Goal: Task Accomplishment & Management: Complete application form

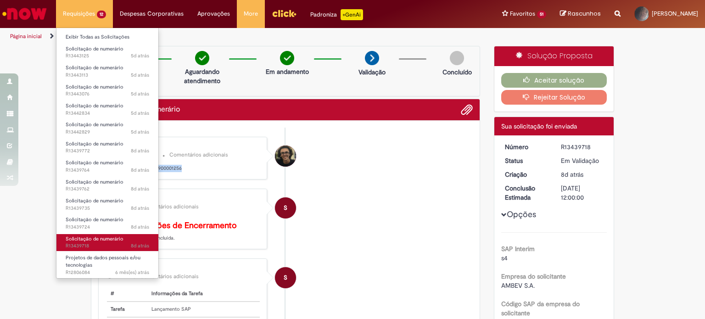
click at [100, 245] on span "8d atrás 8 dias atrás R13439718" at bounding box center [108, 245] width 84 height 7
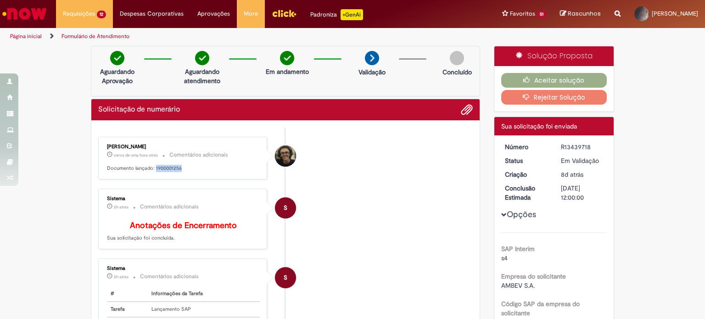
click at [193, 162] on div "[PERSON_NAME] cerca de uma hora atrás cerca de uma hora atrás Comentários adici…" at bounding box center [182, 157] width 163 height 37
click at [162, 167] on p "Documento lançado: 1900001256" at bounding box center [183, 168] width 153 height 7
copy p "1900001256"
click at [523, 77] on icon "button" at bounding box center [528, 80] width 11 height 6
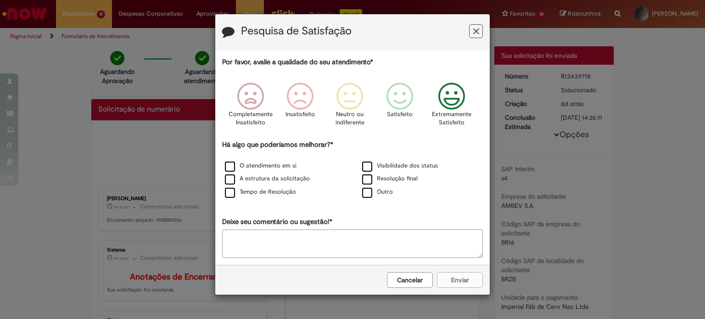
click at [453, 99] on icon "Feedback" at bounding box center [452, 97] width 34 height 28
drag, startPoint x: 275, startPoint y: 165, endPoint x: 275, endPoint y: 179, distance: 14.7
click at [275, 167] on label "O atendimento em si" at bounding box center [261, 166] width 72 height 9
click at [275, 191] on label "Tempo de Resolução" at bounding box center [260, 192] width 71 height 9
click at [393, 179] on label "Resolução final" at bounding box center [390, 178] width 56 height 9
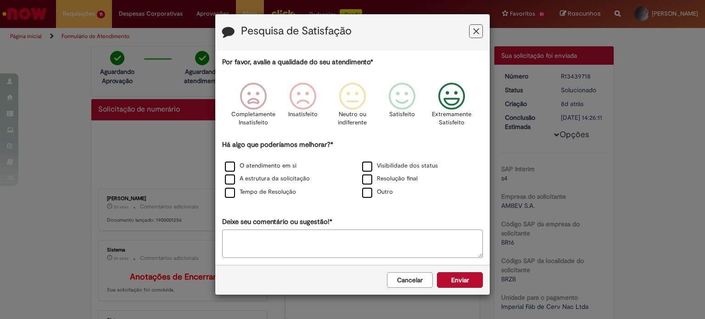
drag, startPoint x: 459, startPoint y: 279, endPoint x: 453, endPoint y: 291, distance: 13.7
click at [459, 279] on button "Enviar" at bounding box center [460, 280] width 46 height 16
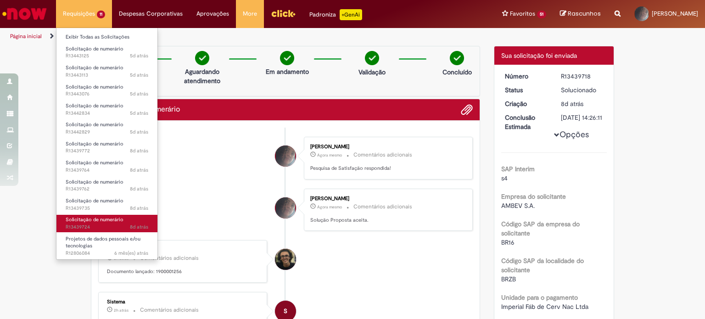
click at [110, 221] on span "Solicitação de numerário" at bounding box center [95, 219] width 58 height 7
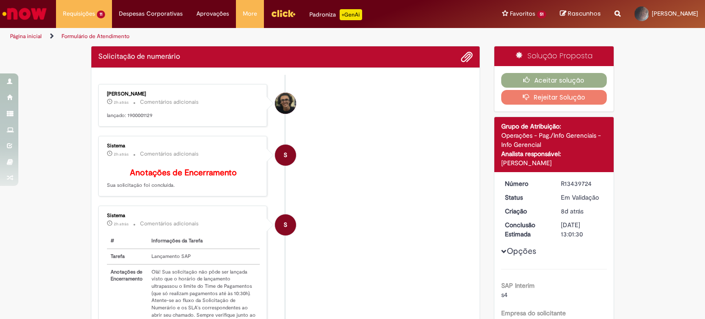
click at [136, 114] on p "lançado: 1900001129" at bounding box center [183, 115] width 153 height 7
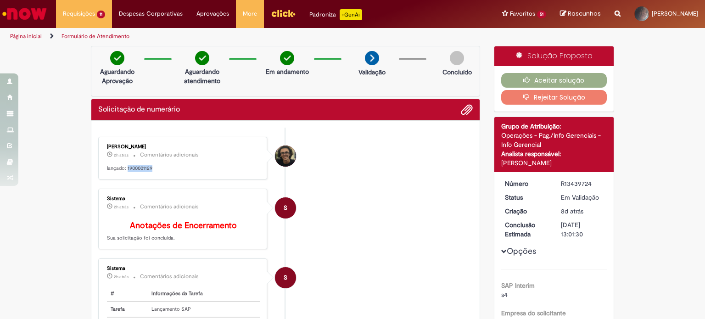
copy p "1900001129"
click at [561, 77] on button "Aceitar solução" at bounding box center [554, 80] width 106 height 15
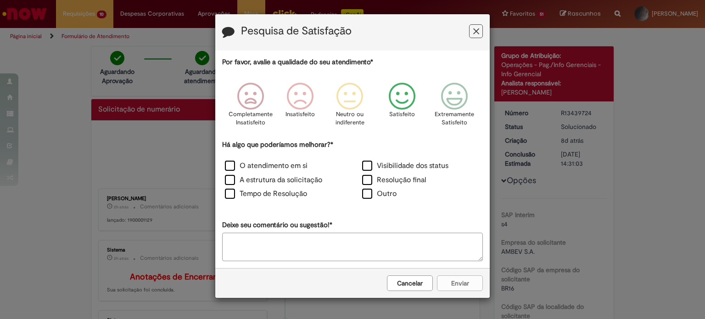
click at [404, 102] on icon "Feedback" at bounding box center [402, 97] width 34 height 28
click at [451, 104] on icon "Feedback" at bounding box center [452, 97] width 34 height 28
click at [269, 166] on label "O atendimento em si" at bounding box center [266, 166] width 83 height 11
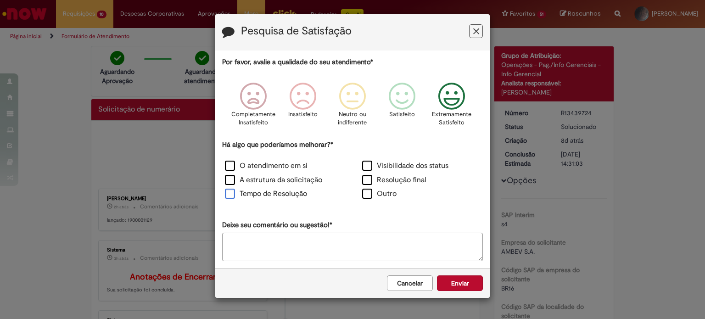
click at [270, 195] on label "Tempo de Resolução" at bounding box center [266, 194] width 82 height 11
click at [400, 178] on label "Resolução final" at bounding box center [394, 180] width 64 height 11
click at [473, 280] on button "Enviar" at bounding box center [460, 283] width 46 height 16
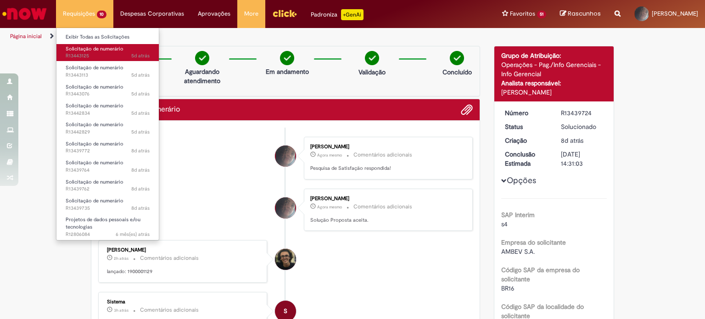
click at [106, 53] on span "5d atrás 5 dias atrás R13443125" at bounding box center [108, 55] width 84 height 7
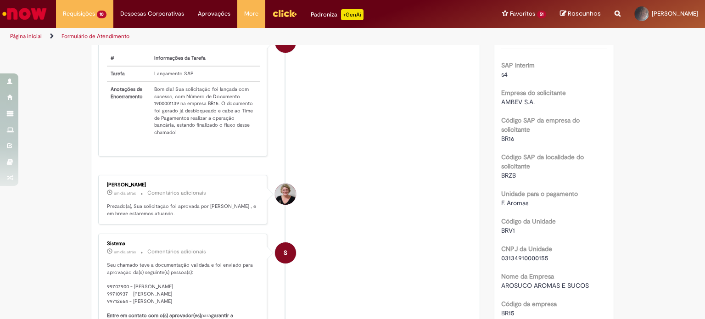
scroll to position [92, 0]
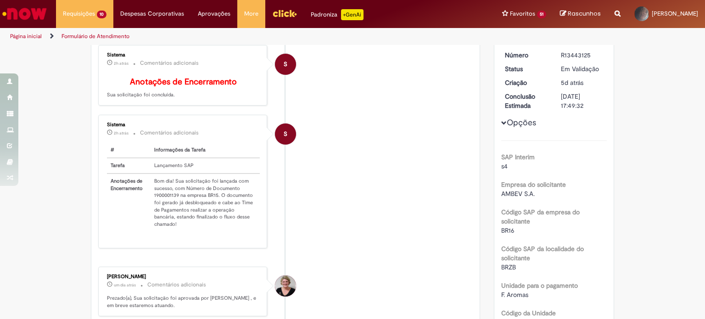
click at [162, 199] on td "Bom dia! Sua solicitação foi lançada com sucesso, com Número de Documento 19000…" at bounding box center [204, 202] width 109 height 58
copy td "1900001139"
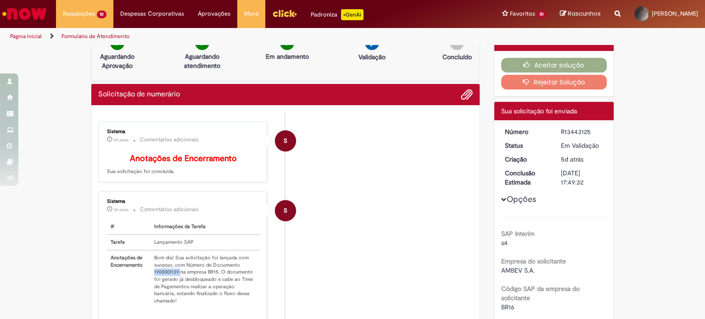
scroll to position [0, 0]
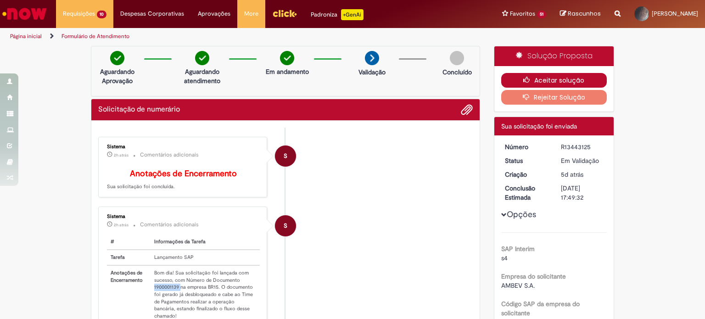
click at [551, 81] on button "Aceitar solução" at bounding box center [554, 80] width 106 height 15
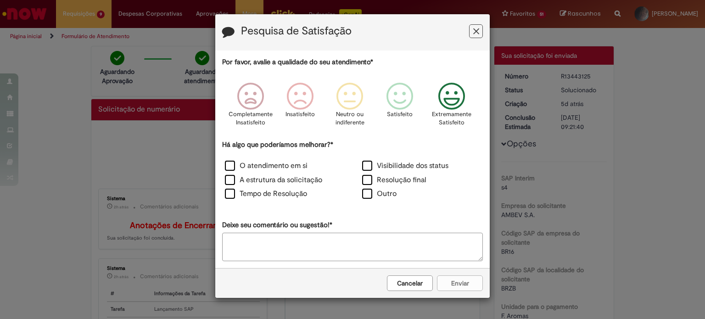
click at [438, 104] on icon "Feedback" at bounding box center [452, 97] width 34 height 28
drag, startPoint x: 281, startPoint y: 170, endPoint x: 290, endPoint y: 178, distance: 12.4
click at [282, 167] on label "O atendimento em si" at bounding box center [266, 166] width 83 height 11
click at [283, 194] on label "Tempo de Resolução" at bounding box center [266, 194] width 82 height 11
click at [395, 181] on label "Resolução final" at bounding box center [394, 180] width 64 height 11
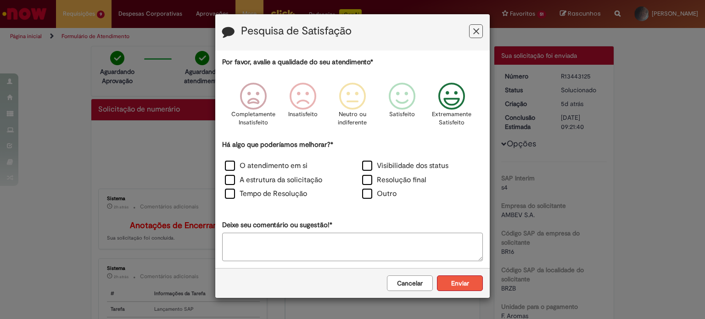
click at [459, 280] on button "Enviar" at bounding box center [460, 283] width 46 height 16
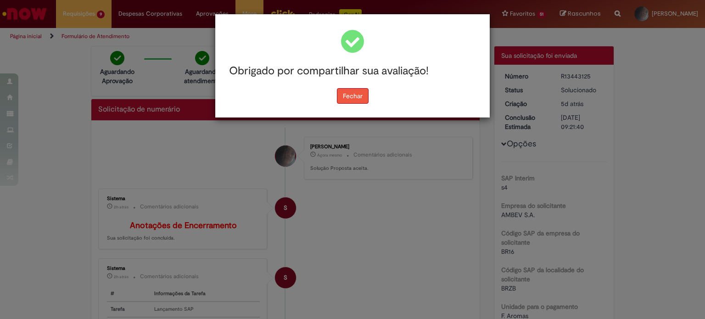
click at [353, 97] on button "Fechar" at bounding box center [353, 96] width 32 height 16
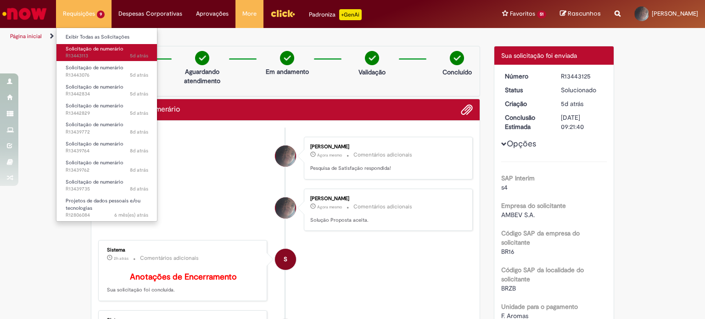
click at [83, 51] on span "Solicitação de numerário" at bounding box center [95, 48] width 58 height 7
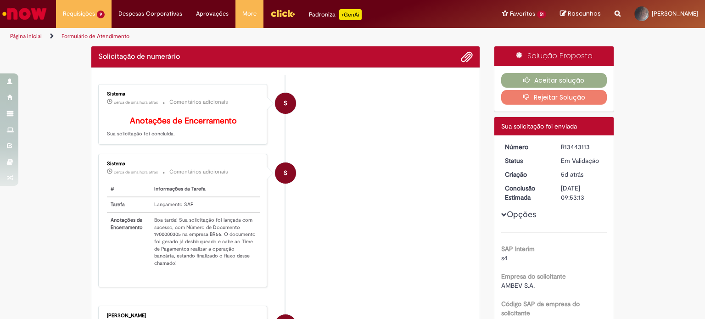
click at [165, 240] on td "Boa tarde! Sua solicitação foi lançada com sucesso, com Número de Documento 190…" at bounding box center [204, 241] width 109 height 58
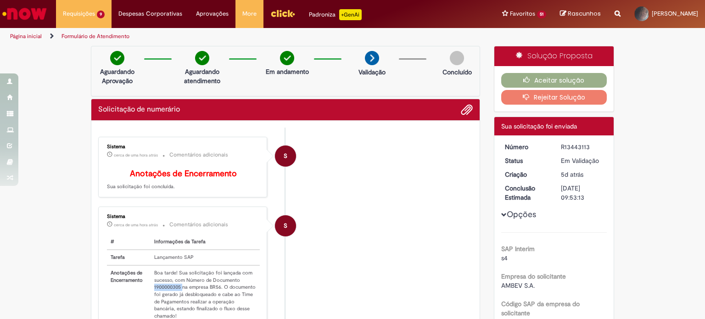
copy td "1900000305"
click at [536, 77] on button "Aceitar solução" at bounding box center [554, 80] width 106 height 15
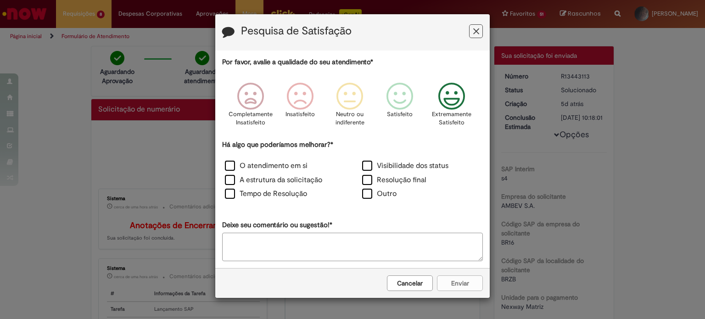
click at [446, 108] on icon "Feedback" at bounding box center [452, 97] width 34 height 28
drag, startPoint x: 286, startPoint y: 167, endPoint x: 286, endPoint y: 192, distance: 25.2
click at [286, 170] on label "O atendimento em si" at bounding box center [266, 166] width 83 height 11
drag, startPoint x: 285, startPoint y: 195, endPoint x: 301, endPoint y: 196, distance: 15.2
click at [285, 195] on label "Tempo de Resolução" at bounding box center [266, 194] width 82 height 11
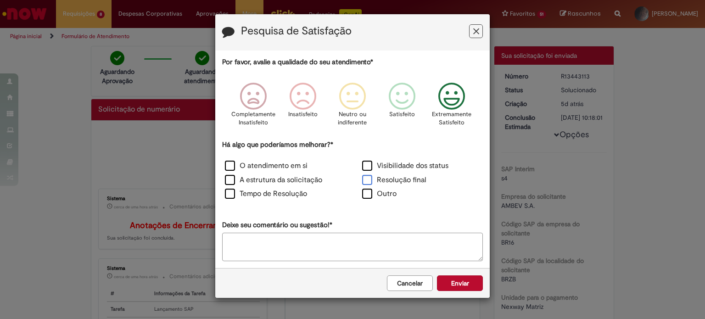
click at [397, 179] on label "Resolução final" at bounding box center [394, 180] width 64 height 11
click at [466, 278] on button "Enviar" at bounding box center [460, 283] width 46 height 16
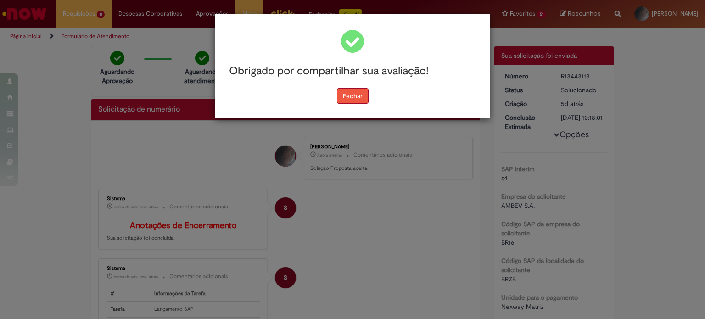
click at [349, 97] on button "Fechar" at bounding box center [353, 96] width 32 height 16
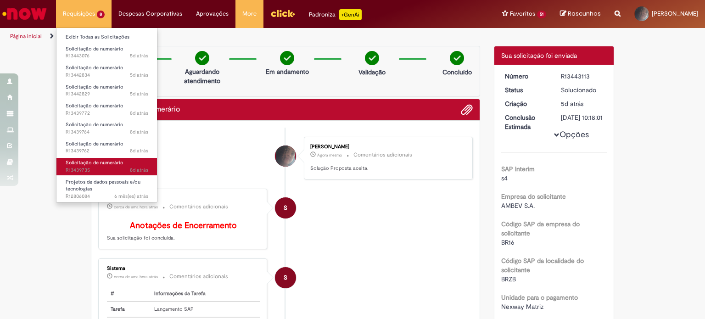
click at [112, 171] on span "8d atrás 8 dias atrás R13439735" at bounding box center [107, 170] width 83 height 7
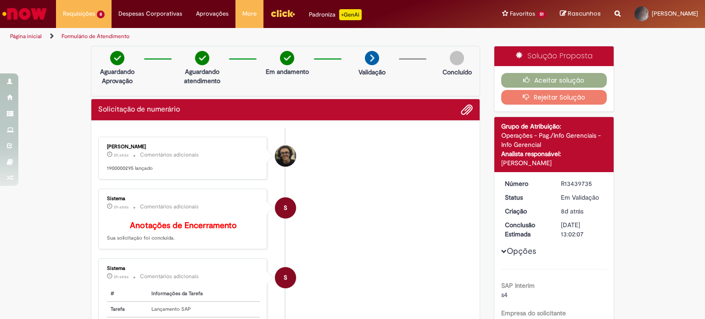
click at [118, 167] on p "1900000295 lançado" at bounding box center [183, 168] width 153 height 7
copy p "1900000295"
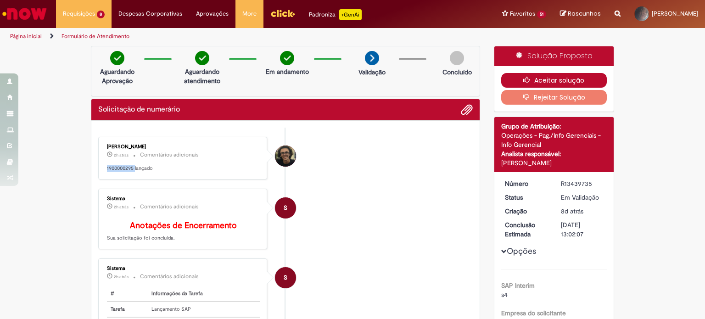
click at [576, 79] on button "Aceitar solução" at bounding box center [554, 80] width 106 height 15
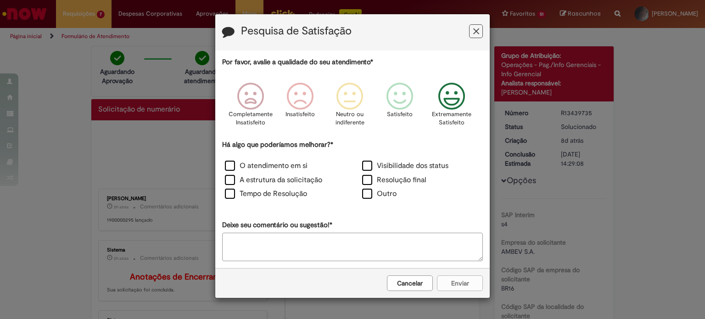
click at [452, 104] on icon "Feedback" at bounding box center [452, 97] width 34 height 28
click at [287, 167] on label "O atendimento em si" at bounding box center [266, 166] width 83 height 11
click at [286, 194] on label "Tempo de Resolução" at bounding box center [266, 194] width 82 height 11
click at [392, 178] on label "Resolução final" at bounding box center [394, 180] width 64 height 11
click at [466, 280] on button "Enviar" at bounding box center [460, 283] width 46 height 16
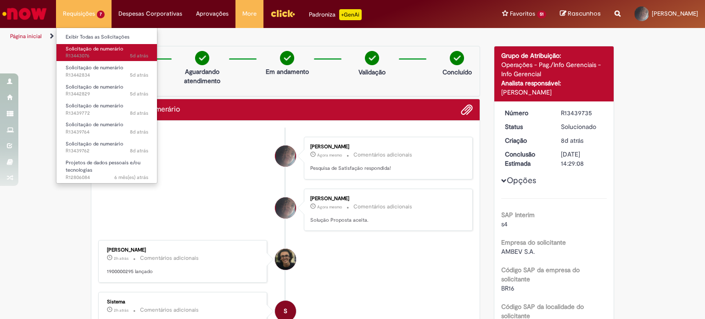
click at [100, 53] on span "5d atrás 5 dias atrás R13443076" at bounding box center [107, 55] width 83 height 7
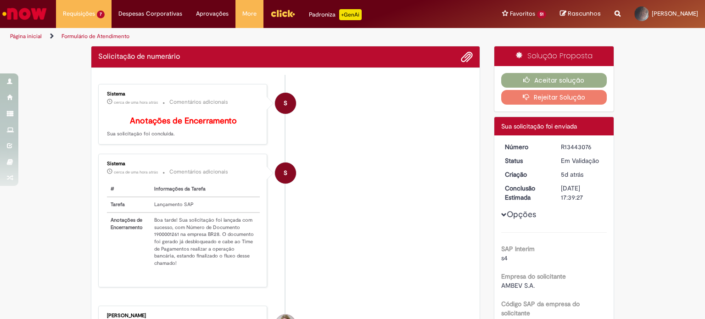
click at [159, 239] on td "Boa tarde! Sua solicitação foi lançada com sucesso, com Número de Documento 190…" at bounding box center [204, 241] width 109 height 58
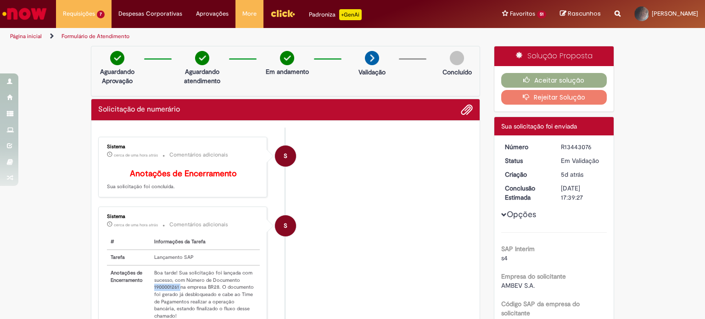
copy td "1900001261"
click at [550, 79] on button "Aceitar solução" at bounding box center [554, 80] width 106 height 15
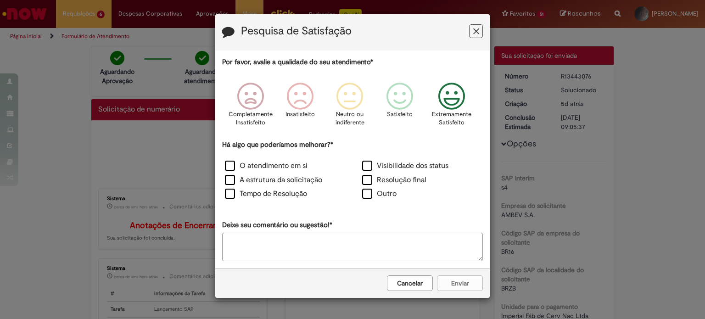
click at [449, 102] on icon "Feedback" at bounding box center [452, 97] width 34 height 28
click at [281, 167] on label "O atendimento em si" at bounding box center [266, 166] width 83 height 11
click at [281, 190] on label "Tempo de Resolução" at bounding box center [266, 194] width 82 height 11
click at [414, 179] on label "Resolução final" at bounding box center [394, 180] width 64 height 11
click at [463, 282] on button "Enviar" at bounding box center [460, 283] width 46 height 16
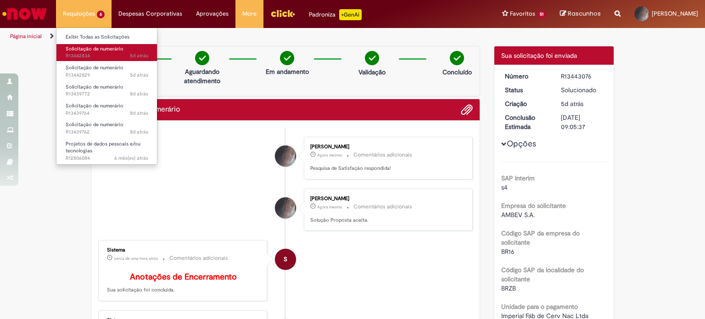
click at [92, 58] on span "5d atrás 5 dias atrás R13442834" at bounding box center [107, 55] width 83 height 7
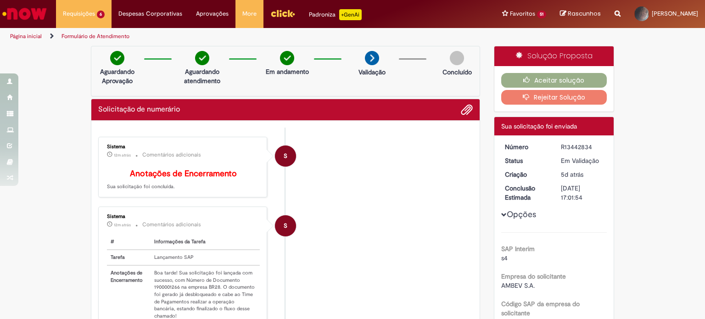
scroll to position [92, 0]
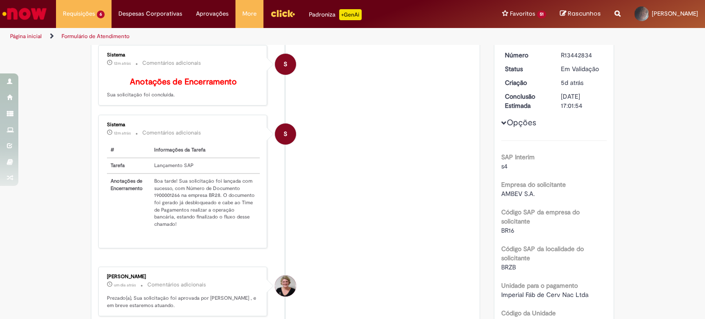
click at [162, 199] on td "Boa tarde! Sua solicitação foi lançada com sucesso, com Número de Documento 190…" at bounding box center [204, 202] width 109 height 58
copy td "1900001266"
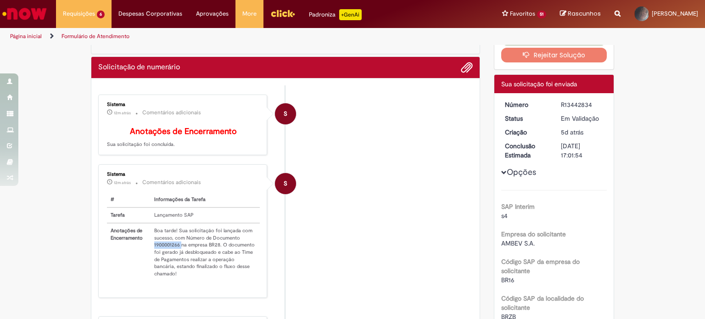
scroll to position [0, 0]
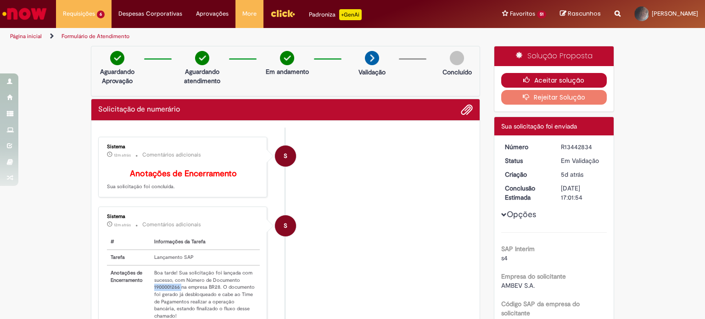
click at [562, 75] on button "Aceitar solução" at bounding box center [554, 80] width 106 height 15
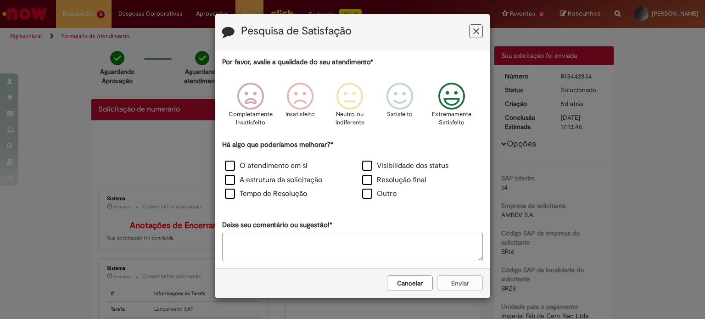
click at [452, 95] on icon "Feedback" at bounding box center [452, 97] width 34 height 28
drag, startPoint x: 293, startPoint y: 167, endPoint x: 298, endPoint y: 192, distance: 25.8
click at [293, 168] on label "O atendimento em si" at bounding box center [266, 166] width 83 height 11
click at [297, 198] on label "Tempo de Resolução" at bounding box center [266, 194] width 82 height 11
click at [394, 178] on label "Resolução final" at bounding box center [394, 180] width 64 height 11
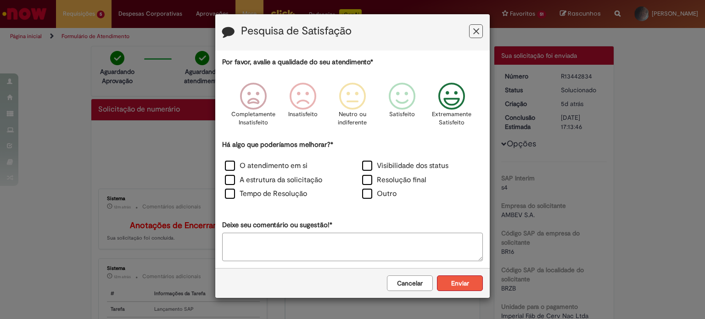
click at [449, 282] on button "Enviar" at bounding box center [460, 283] width 46 height 16
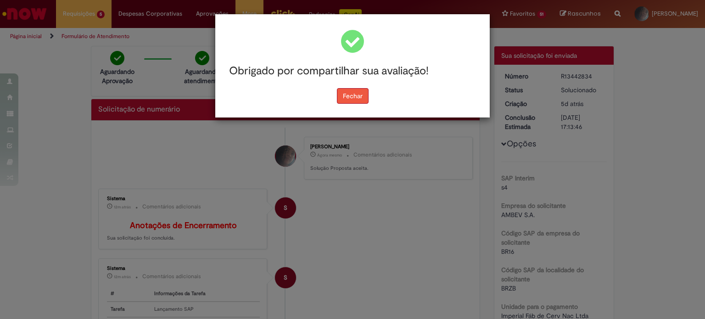
click at [355, 95] on button "Fechar" at bounding box center [353, 96] width 32 height 16
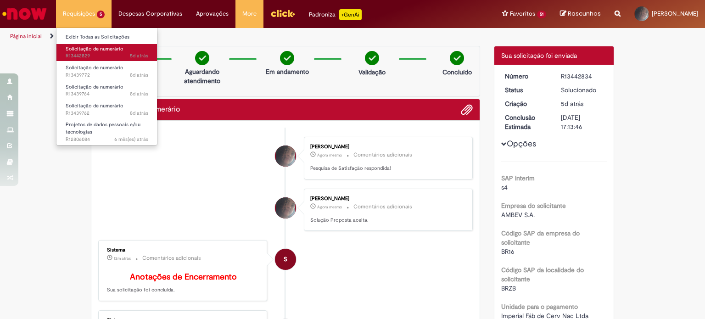
click at [101, 53] on span "5d atrás 5 dias atrás R13442829" at bounding box center [107, 55] width 83 height 7
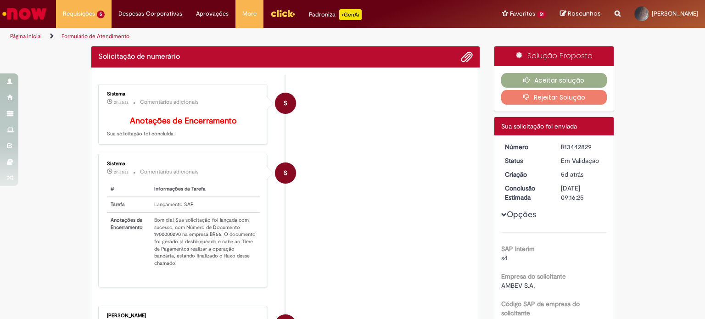
click at [162, 240] on td "Bom dia! Sua solicitação foi lançada com sucesso, com Número de Documento 19000…" at bounding box center [204, 241] width 109 height 58
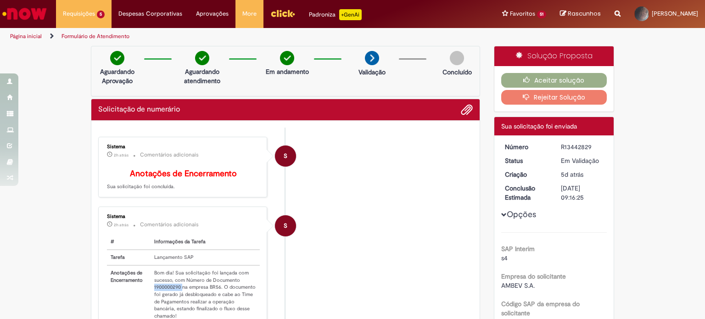
copy td "1900000290"
click at [553, 79] on button "Aceitar solução" at bounding box center [554, 80] width 106 height 15
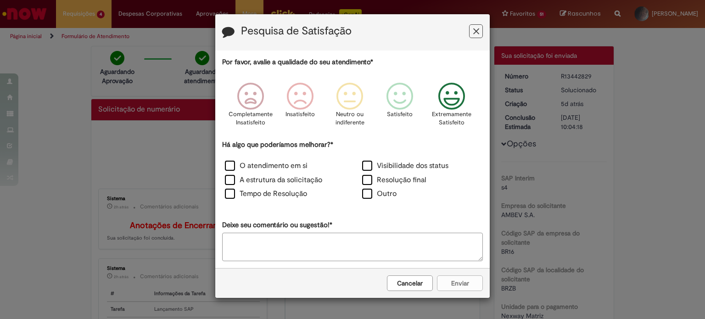
drag, startPoint x: 448, startPoint y: 101, endPoint x: 295, endPoint y: 161, distance: 164.2
click at [448, 101] on icon "Feedback" at bounding box center [452, 97] width 34 height 28
drag, startPoint x: 275, startPoint y: 166, endPoint x: 280, endPoint y: 194, distance: 28.5
click at [275, 167] on label "O atendimento em si" at bounding box center [266, 166] width 83 height 11
drag, startPoint x: 278, startPoint y: 196, endPoint x: 297, endPoint y: 196, distance: 19.3
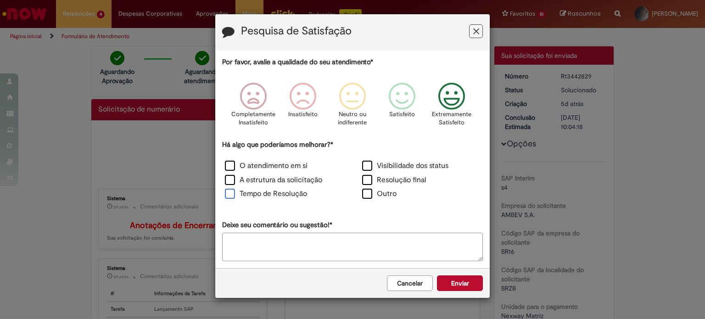
click at [278, 196] on label "Tempo de Resolução" at bounding box center [266, 194] width 82 height 11
click at [409, 174] on div "Resolução final" at bounding box center [420, 181] width 137 height 14
click at [413, 181] on label "Resolução final" at bounding box center [394, 180] width 64 height 11
drag, startPoint x: 451, startPoint y: 283, endPoint x: 439, endPoint y: 301, distance: 21.4
click at [452, 279] on button "Enviar" at bounding box center [460, 283] width 46 height 16
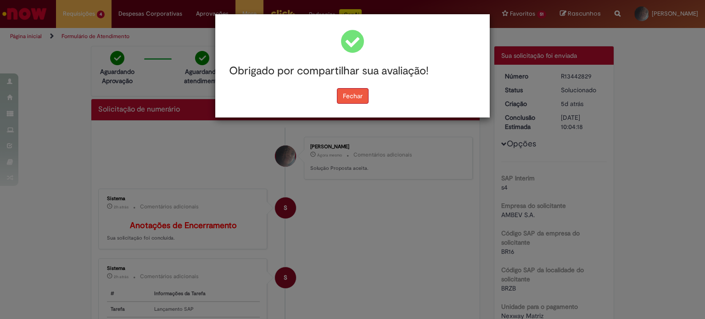
click at [354, 97] on button "Fechar" at bounding box center [353, 96] width 32 height 16
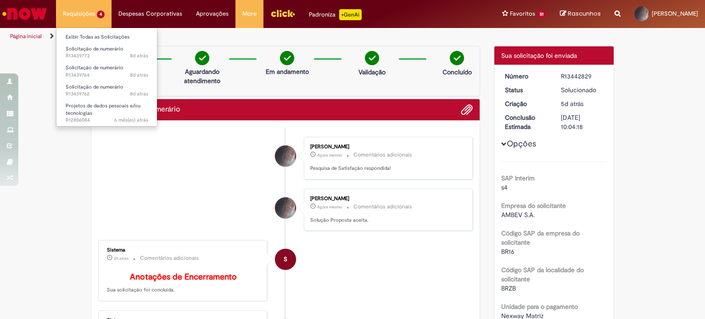
click at [83, 7] on li "Requisições 4 Exibir Todas as Solicitações Solicitação de numerário 8d atrás 8 …" at bounding box center [84, 14] width 56 height 28
click at [94, 59] on span "8d atrás 8 dias atrás R13439772" at bounding box center [107, 55] width 83 height 7
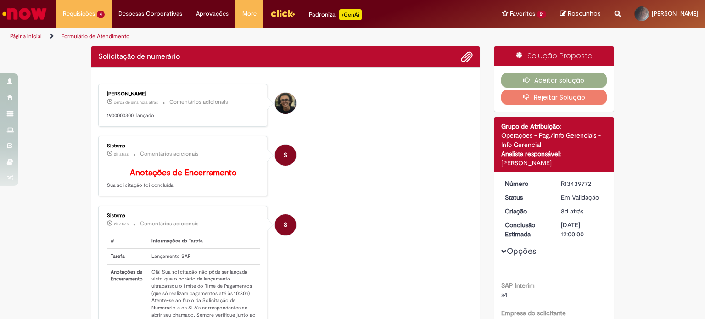
click at [114, 114] on p "1900000300 lançado" at bounding box center [183, 115] width 153 height 7
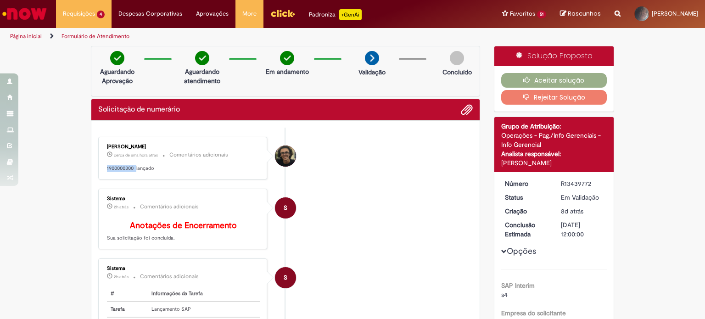
copy p "1900000300"
click at [564, 78] on button "Aceitar solução" at bounding box center [554, 80] width 106 height 15
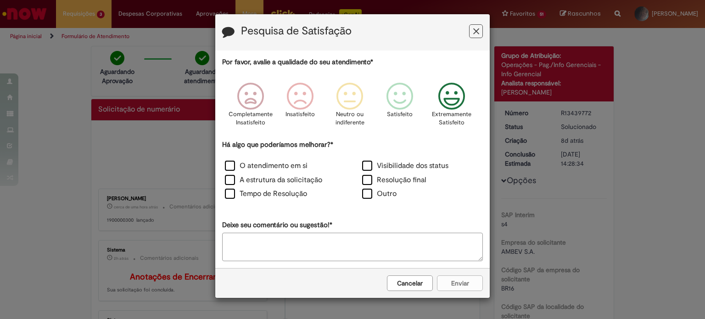
drag, startPoint x: 461, startPoint y: 102, endPoint x: 438, endPoint y: 133, distance: 38.0
click at [460, 103] on icon "Feedback" at bounding box center [452, 97] width 34 height 28
click at [292, 170] on label "O atendimento em si" at bounding box center [266, 166] width 83 height 11
click at [292, 198] on label "Tempo de Resolução" at bounding box center [266, 194] width 82 height 11
click at [409, 179] on label "Resolução final" at bounding box center [394, 180] width 64 height 11
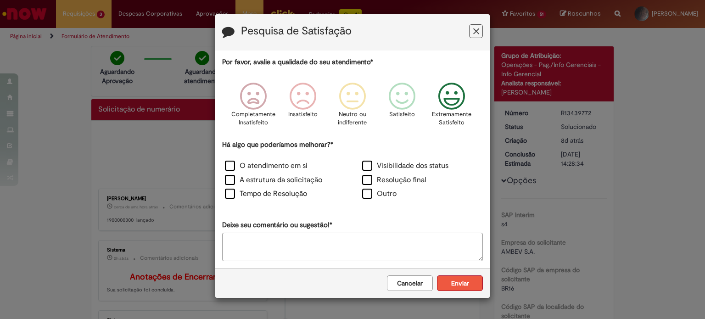
drag, startPoint x: 467, startPoint y: 284, endPoint x: 477, endPoint y: 270, distance: 17.1
click at [467, 284] on button "Enviar" at bounding box center [460, 283] width 46 height 16
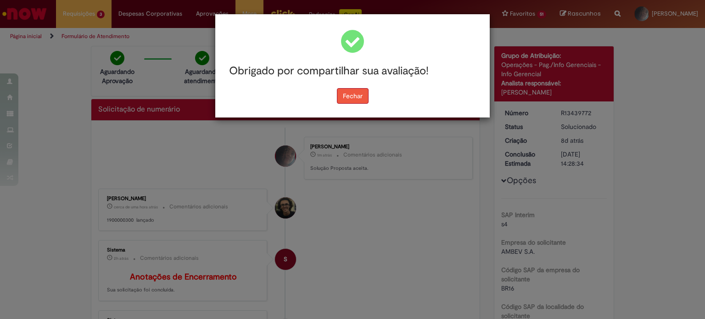
click at [362, 98] on button "Fechar" at bounding box center [353, 96] width 32 height 16
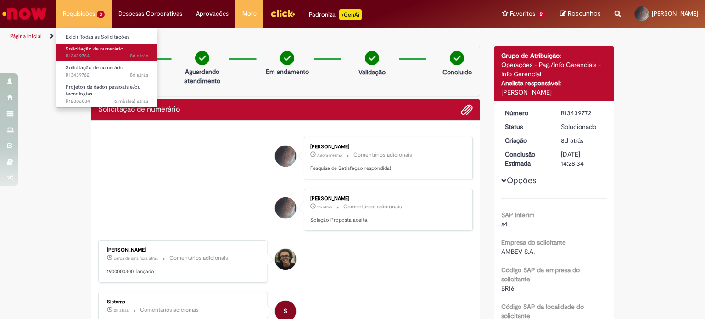
click at [102, 50] on span "Solicitação de numerário" at bounding box center [95, 48] width 58 height 7
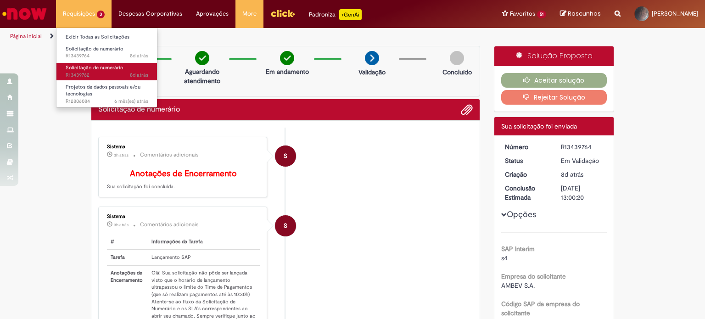
click at [96, 70] on span "Solicitação de numerário" at bounding box center [95, 67] width 58 height 7
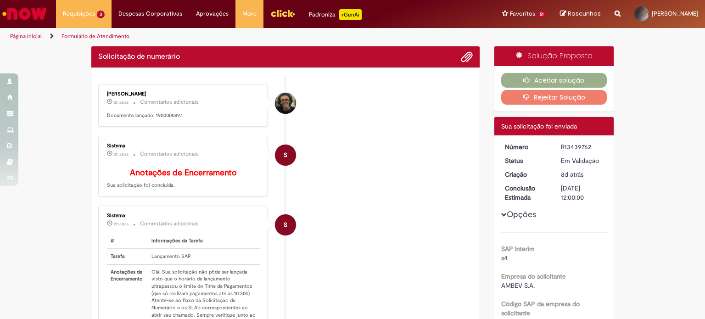
click at [164, 115] on p "Documento lançado: 1900000897." at bounding box center [183, 115] width 153 height 7
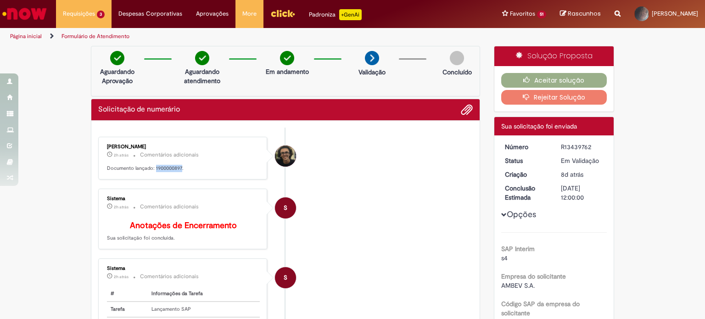
copy p "1900000897"
click at [561, 80] on button "Aceitar solução" at bounding box center [554, 80] width 106 height 15
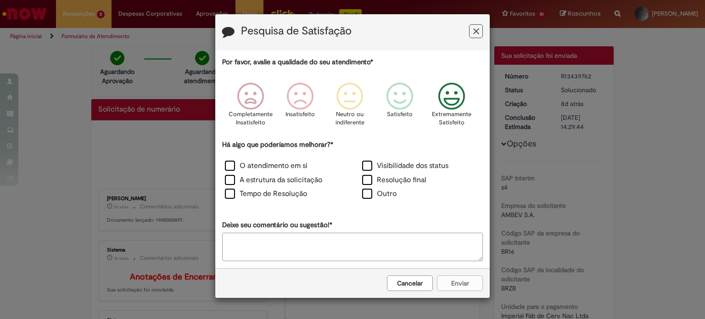
click at [459, 111] on p "Extremamente Satisfeito" at bounding box center [451, 118] width 39 height 17
click at [279, 164] on label "O atendimento em si" at bounding box center [266, 166] width 83 height 11
click at [276, 192] on label "Tempo de Resolução" at bounding box center [266, 194] width 82 height 11
click at [405, 180] on label "Resolução final" at bounding box center [394, 180] width 64 height 11
click at [473, 282] on button "Enviar" at bounding box center [460, 283] width 46 height 16
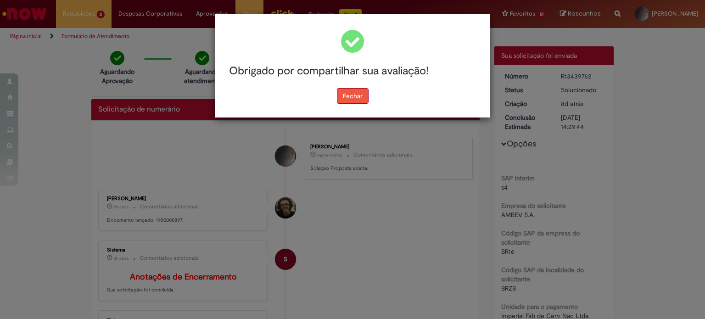
click at [359, 95] on button "Fechar" at bounding box center [353, 96] width 32 height 16
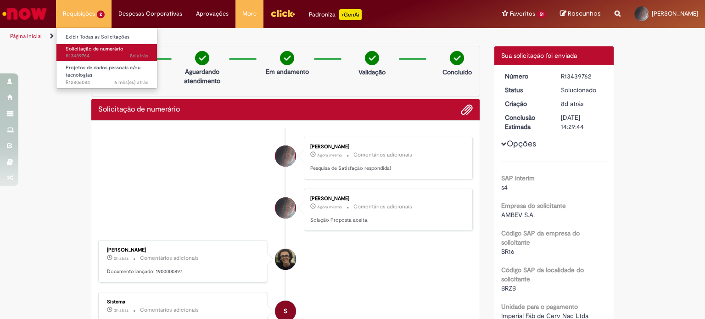
click at [102, 51] on span "Solicitação de numerário" at bounding box center [95, 48] width 58 height 7
